Goal: Task Accomplishment & Management: Manage account settings

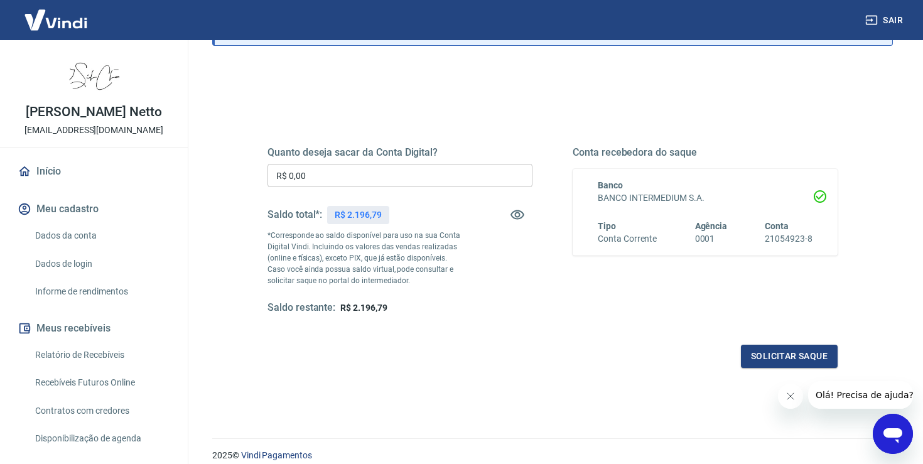
scroll to position [147, 0]
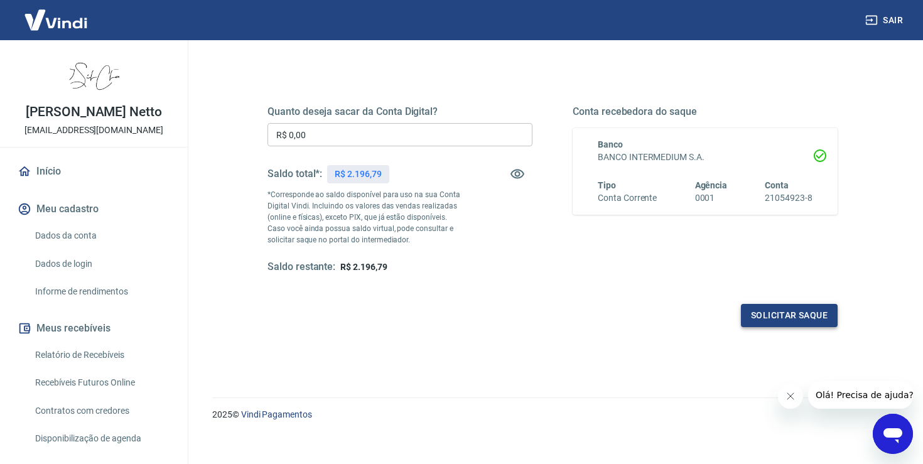
click at [790, 313] on button "Solicitar saque" at bounding box center [789, 315] width 97 height 23
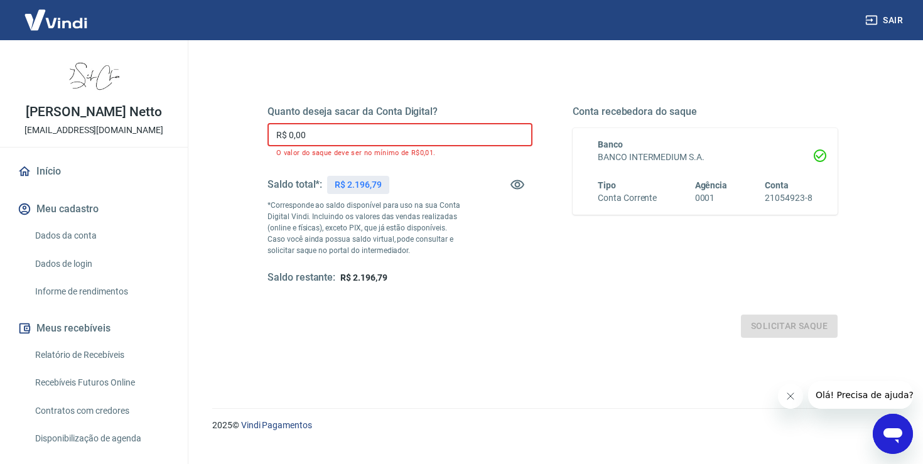
click at [325, 137] on input "R$ 0,00" at bounding box center [399, 134] width 265 height 23
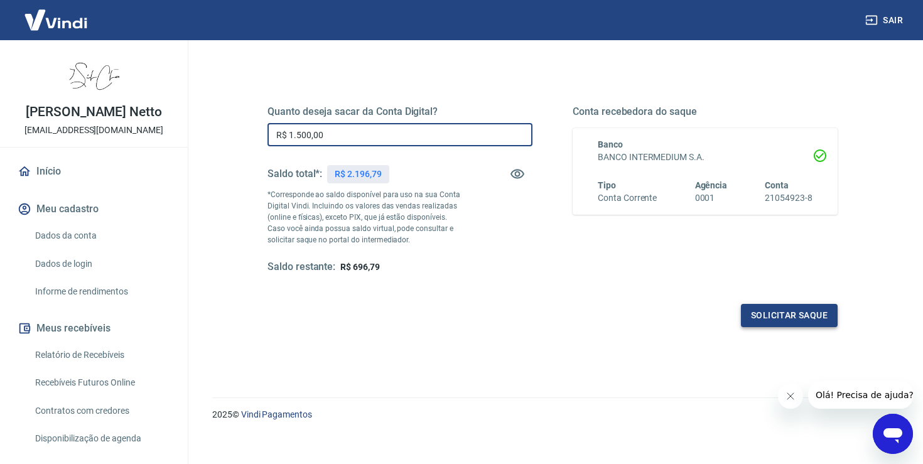
type input "R$ 1.500,00"
click at [810, 317] on button "Solicitar saque" at bounding box center [789, 315] width 97 height 23
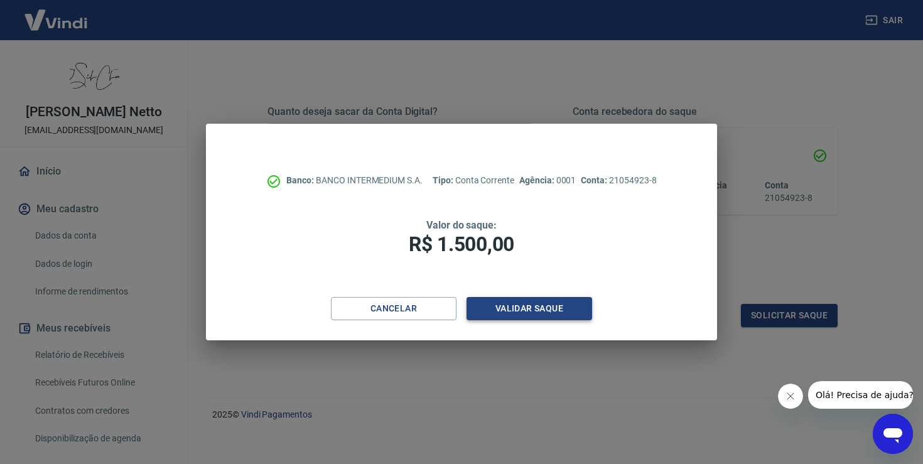
click at [518, 312] on button "Validar saque" at bounding box center [529, 308] width 126 height 23
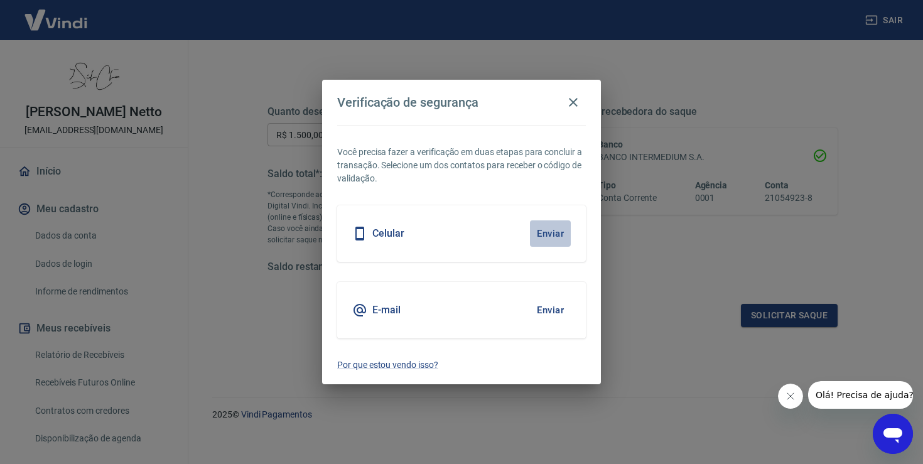
click at [547, 230] on button "Enviar" at bounding box center [550, 233] width 41 height 26
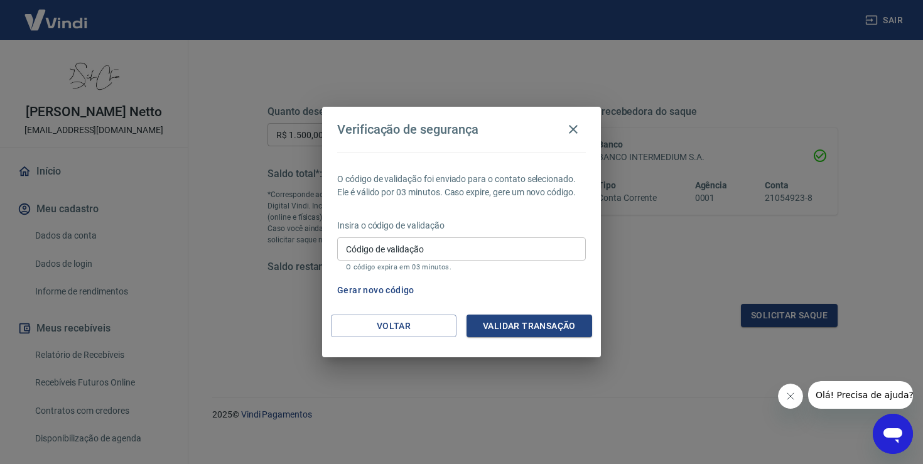
click at [383, 251] on input "Código de validação" at bounding box center [461, 248] width 249 height 23
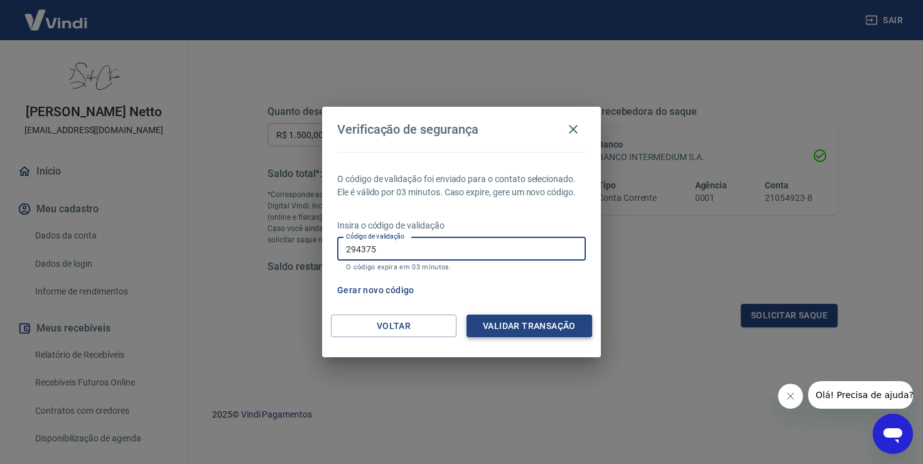
type input "294375"
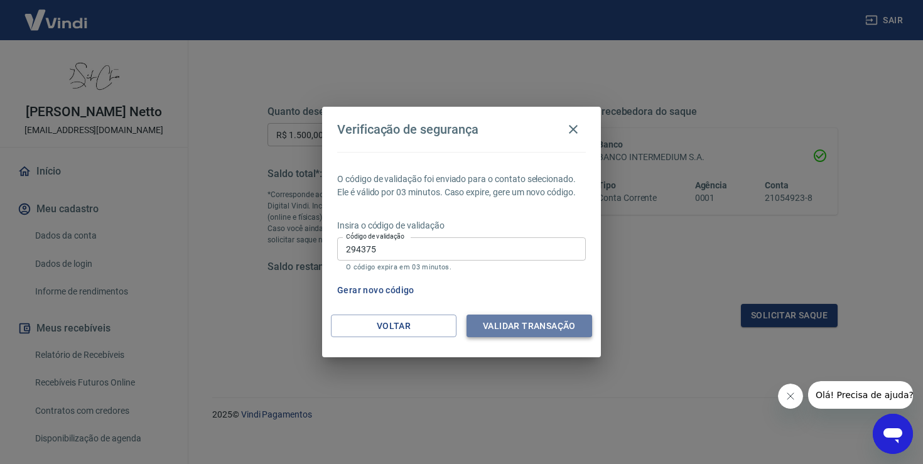
click at [504, 327] on button "Validar transação" at bounding box center [529, 325] width 126 height 23
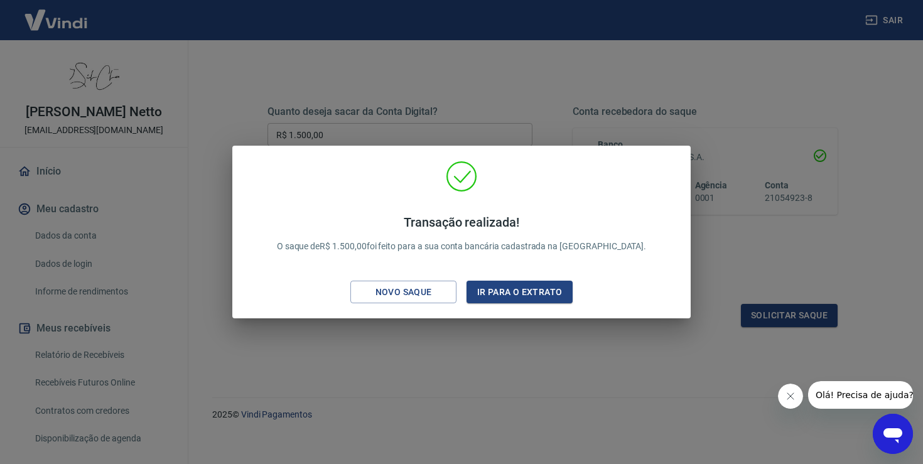
click at [405, 80] on div "Transação realizada! O saque de R$ 1.500,00 foi feito para a sua conta bancária…" at bounding box center [461, 232] width 923 height 464
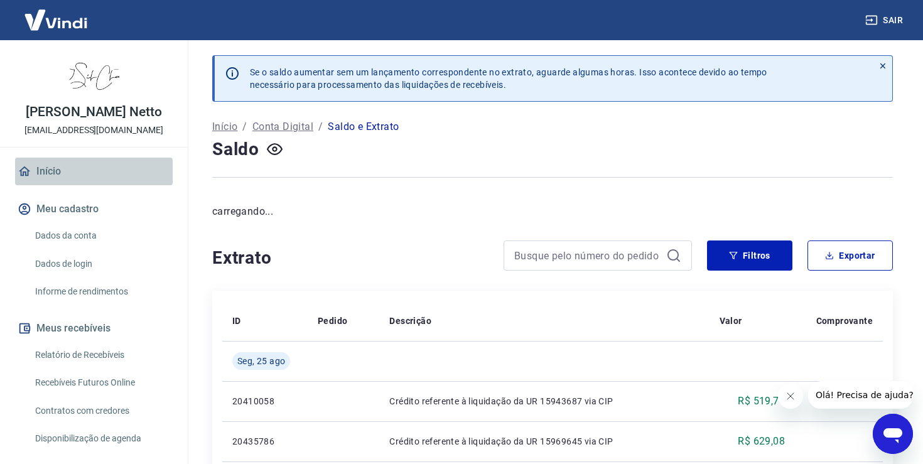
click at [54, 173] on link "Início" at bounding box center [94, 172] width 158 height 28
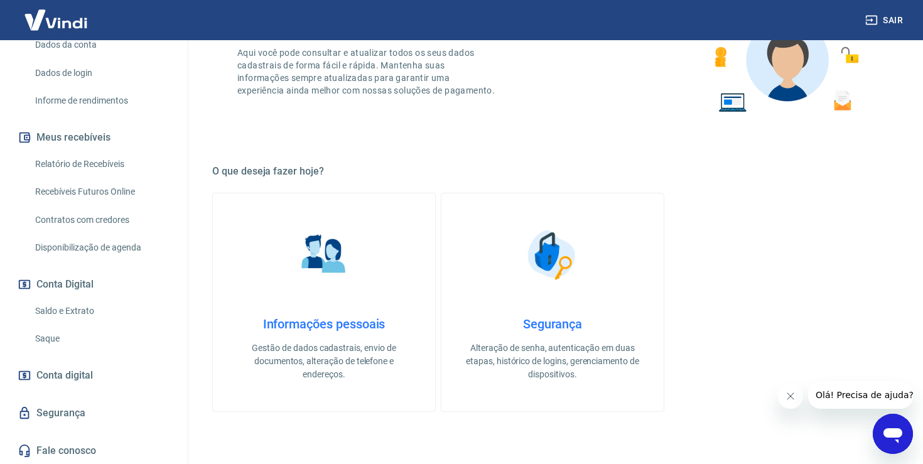
scroll to position [114, 0]
